Goal: Transaction & Acquisition: Download file/media

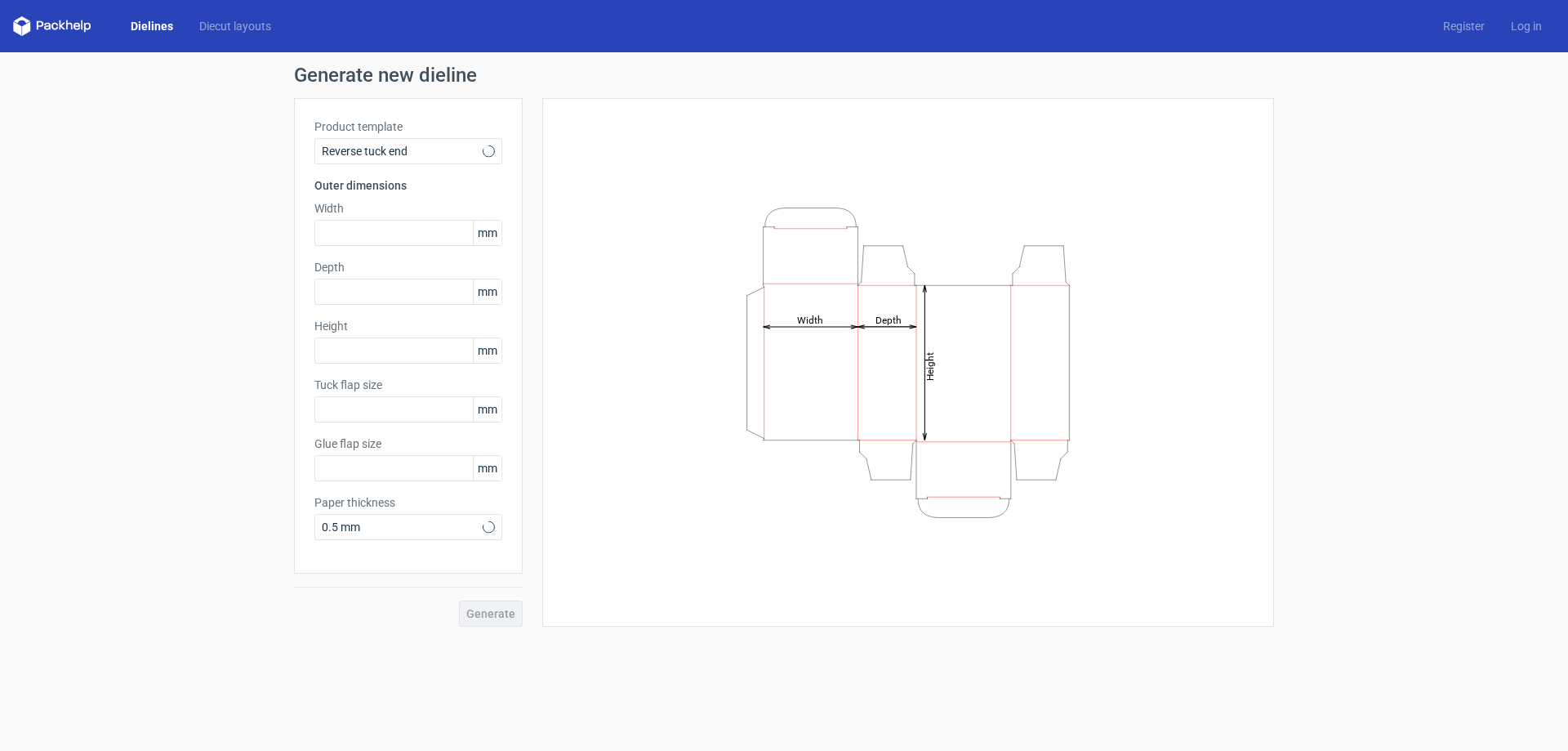
type input "15"
type input "10"
click at [339, 221] on input "text" at bounding box center [409, 233] width 188 height 26
type input "90"
click at [353, 294] on input "text" at bounding box center [409, 292] width 188 height 26
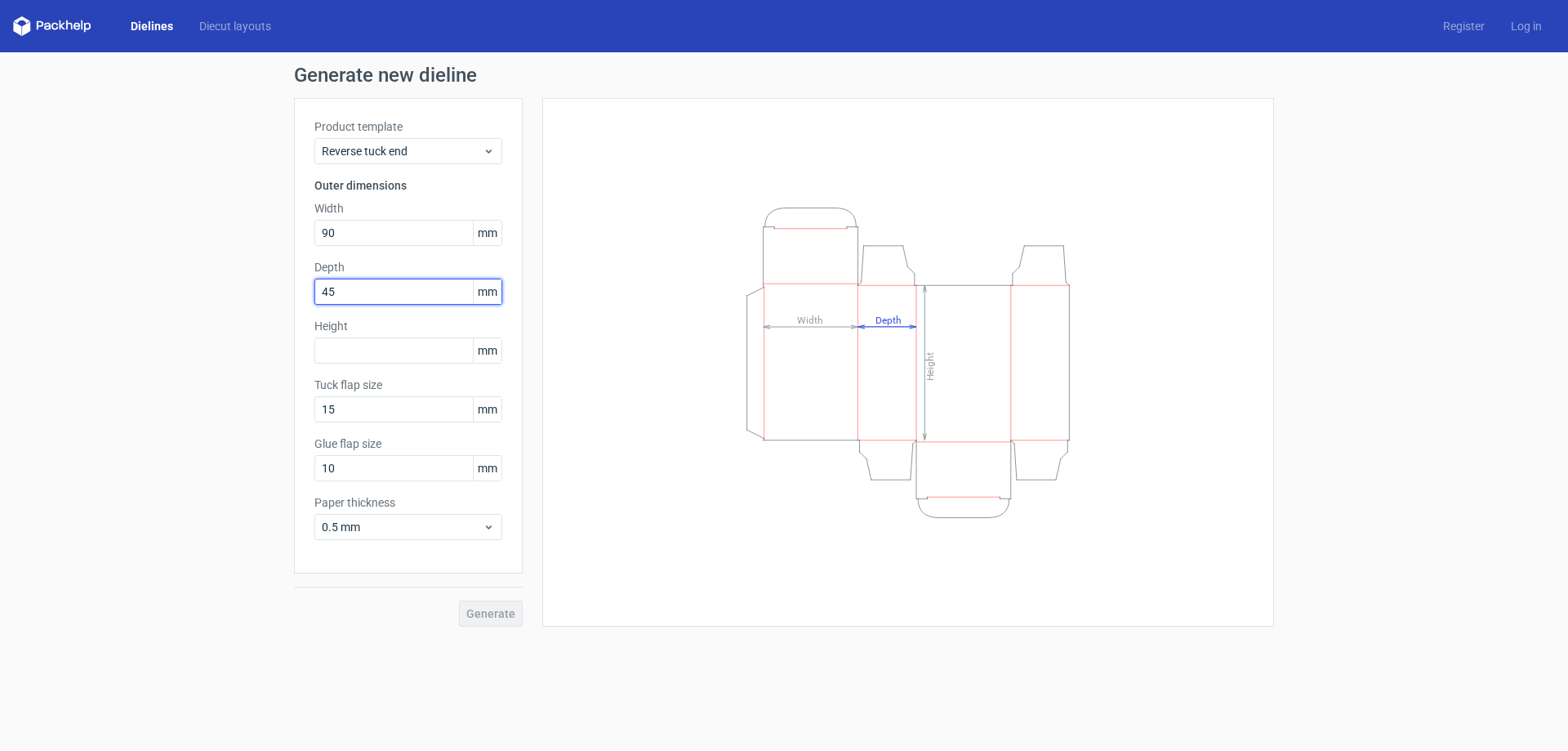
type input "45"
click at [389, 350] on input "text" at bounding box center [409, 351] width 188 height 26
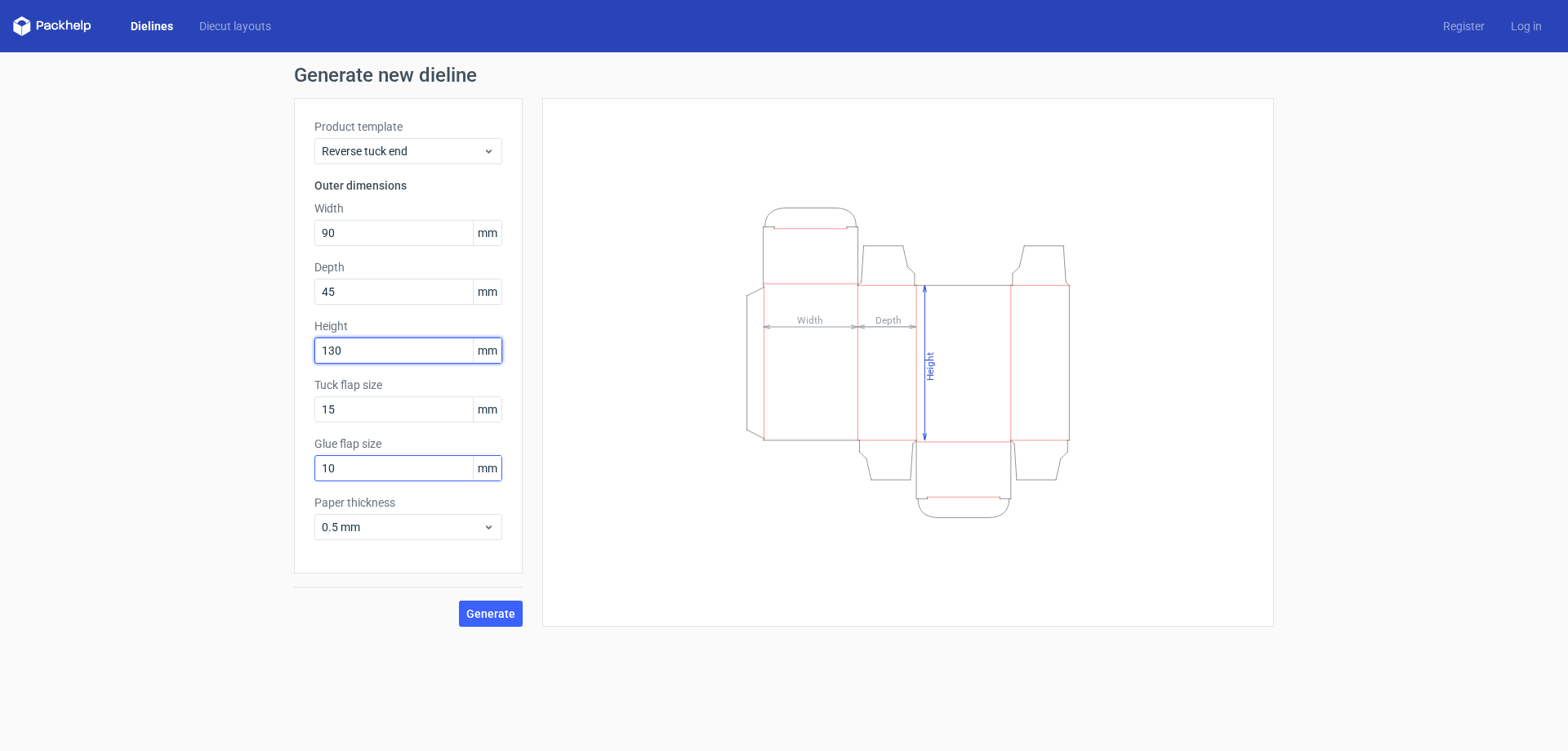
type input "130"
click at [344, 459] on input "10" at bounding box center [409, 468] width 188 height 26
type input "15"
click at [495, 608] on span "Generate" at bounding box center [491, 614] width 49 height 11
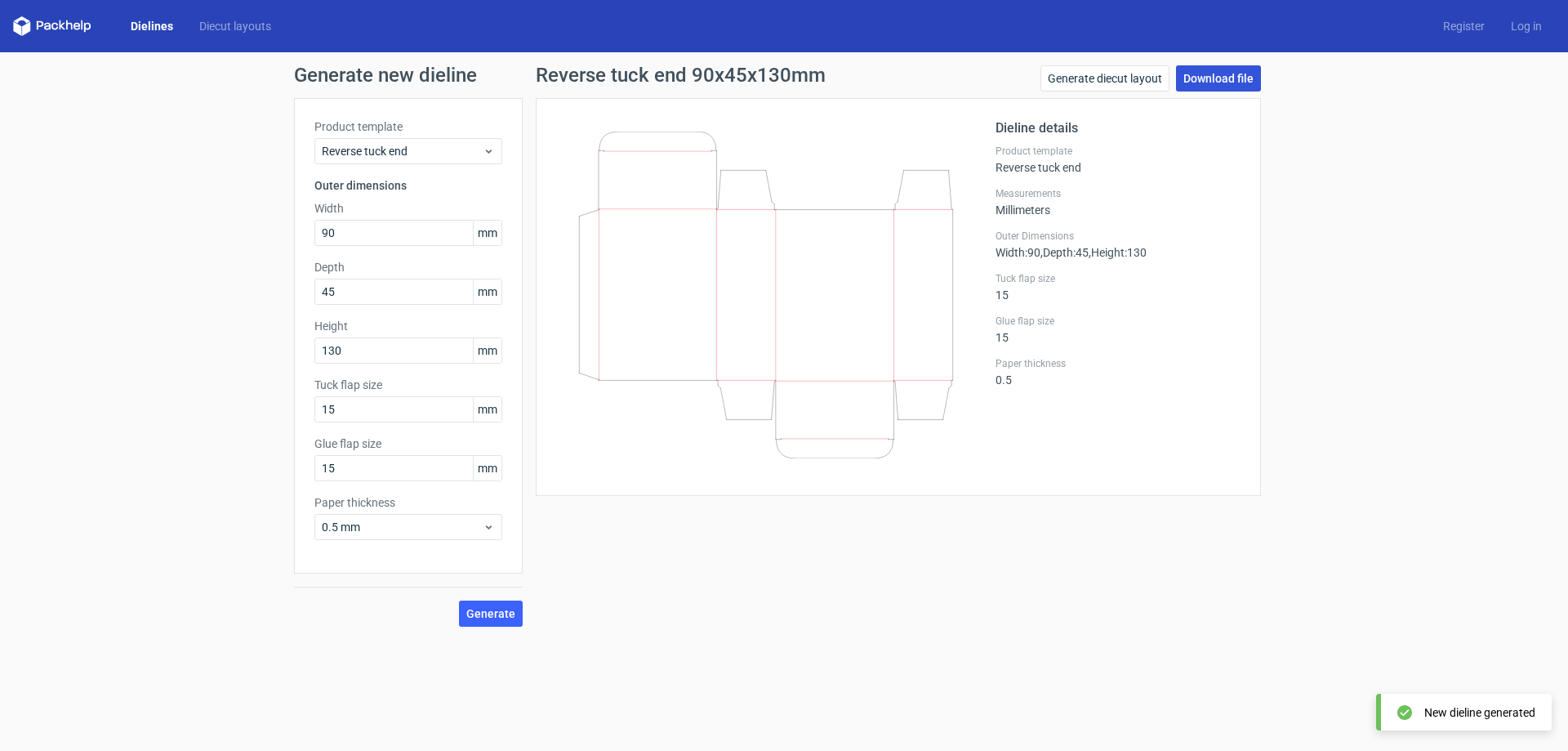
click at [1228, 88] on link "Download file" at bounding box center [1219, 79] width 85 height 26
